Goal: Information Seeking & Learning: Learn about a topic

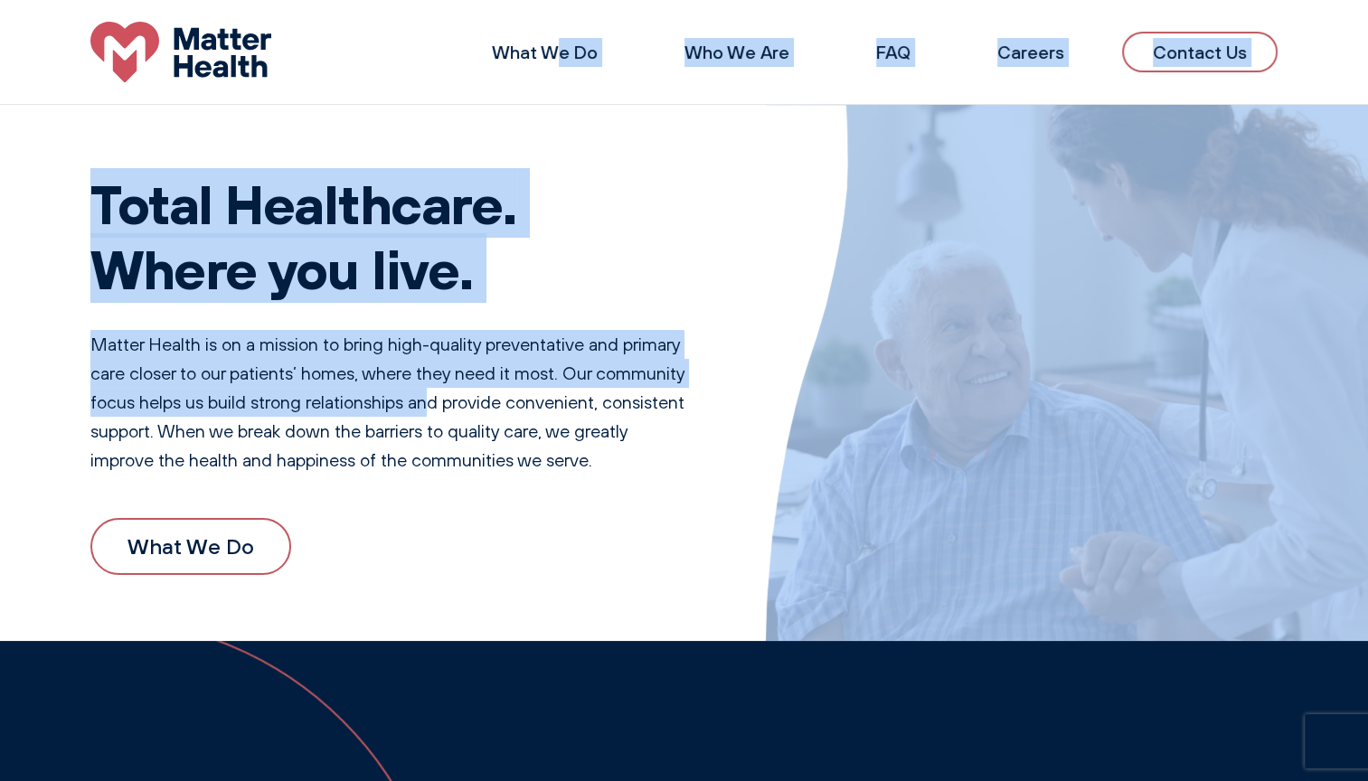
drag, startPoint x: 429, startPoint y: 411, endPoint x: 563, endPoint y: 2, distance: 430.4
drag, startPoint x: 563, startPoint y: 2, endPoint x: 758, endPoint y: 145, distance: 241.3
click at [758, 145] on div "Total Healthcare. Where you live. Matter Health is on a mission to bring high-q…" at bounding box center [684, 373] width 1368 height 536
click at [684, 269] on h1 "Total Healthcare. Where you live." at bounding box center [391, 236] width 603 height 130
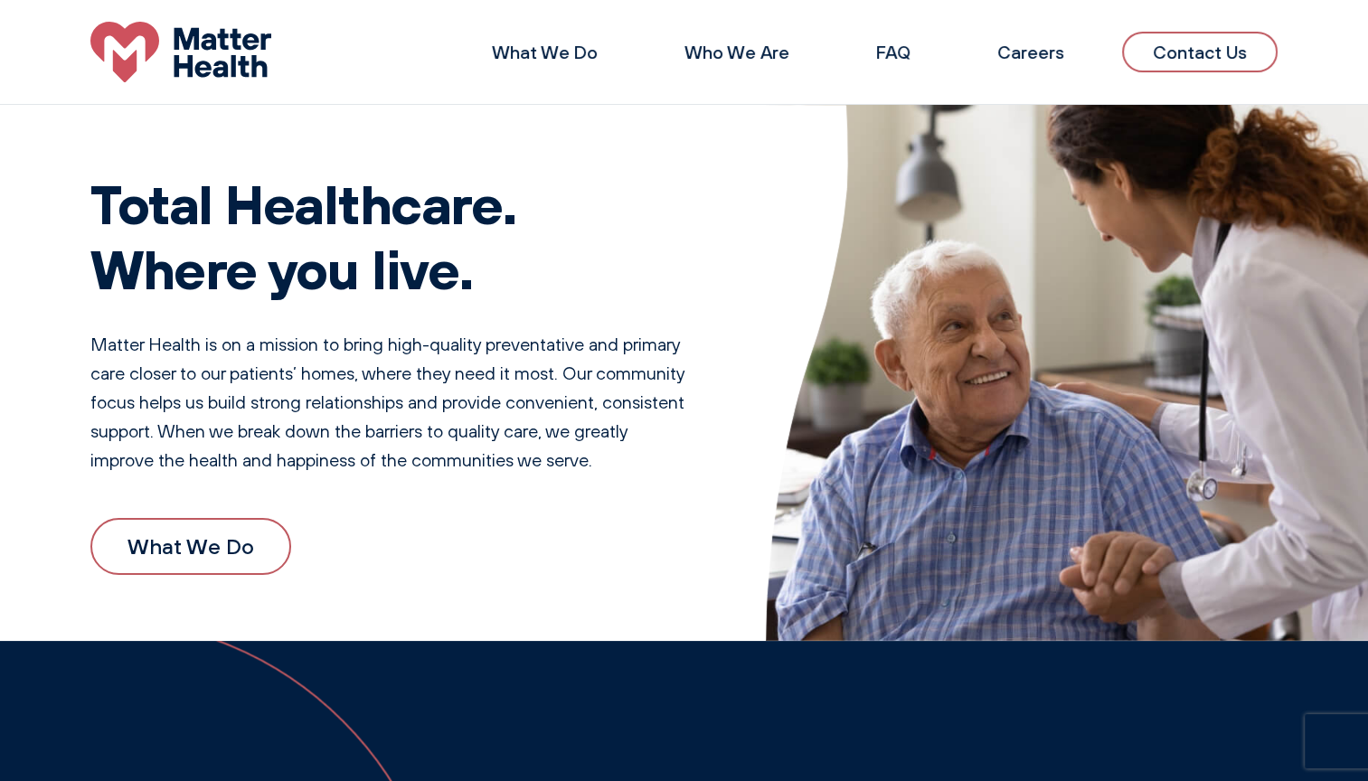
drag, startPoint x: 684, startPoint y: 269, endPoint x: 766, endPoint y: -98, distance: 376.3
click at [627, 47] on li "What We Do" at bounding box center [545, 52] width 164 height 43
click at [552, 58] on link "What We Do" at bounding box center [545, 52] width 106 height 23
